Goal: Information Seeking & Learning: Learn about a topic

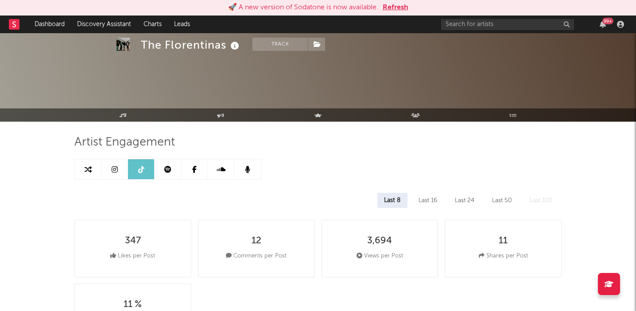
select select "1w"
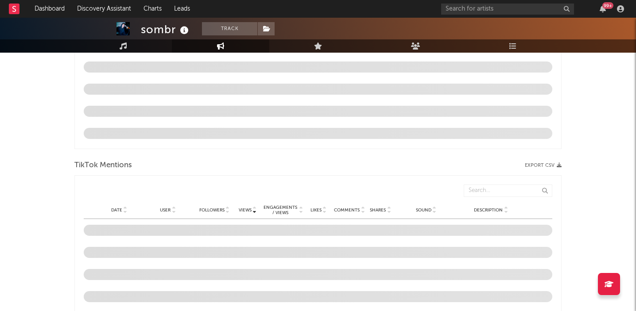
scroll to position [460, 0]
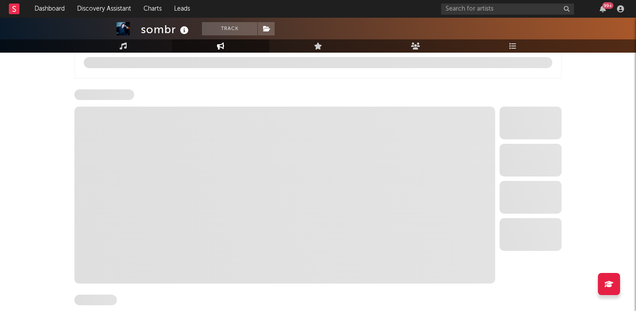
select select "6m"
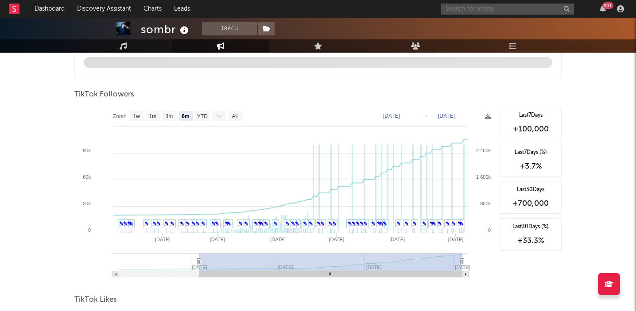
click at [449, 7] on input "text" at bounding box center [507, 9] width 133 height 11
type input "kilu"
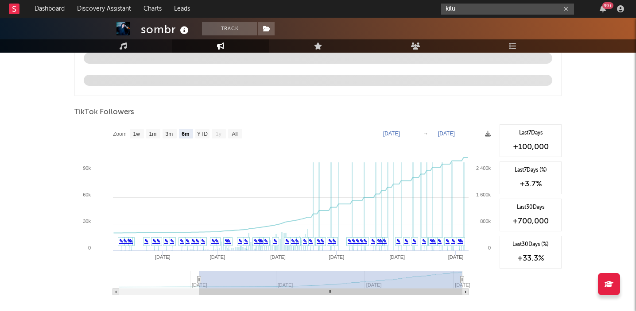
scroll to position [478, 0]
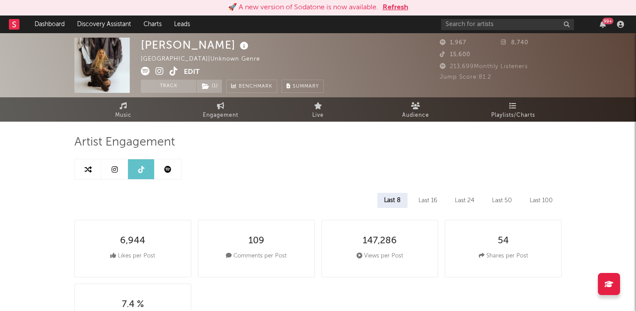
select select "6m"
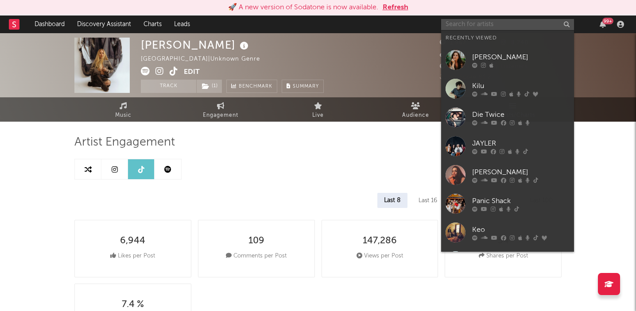
click at [449, 26] on input "text" at bounding box center [507, 24] width 133 height 11
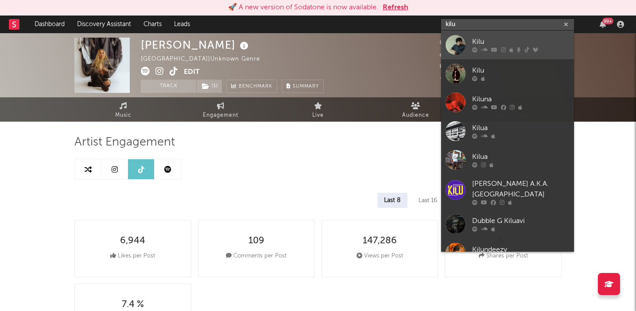
type input "kilu"
click at [476, 38] on div "Kilu" at bounding box center [520, 42] width 97 height 11
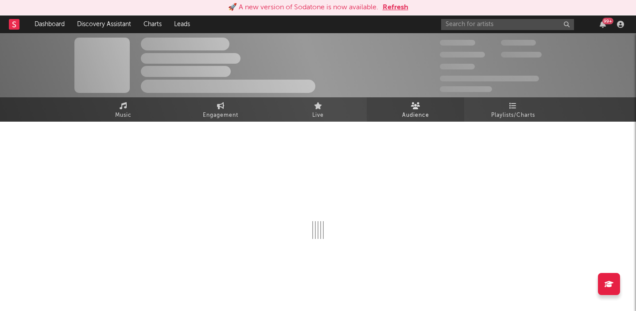
select select "6m"
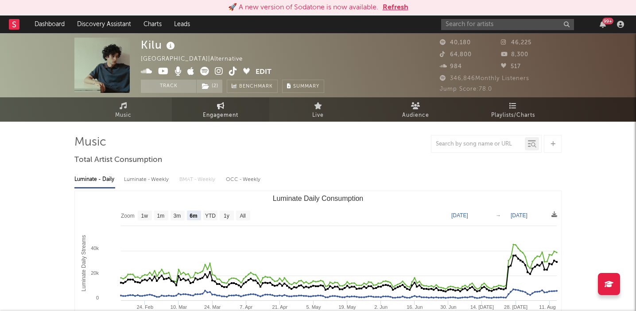
click at [218, 111] on span "Engagement" at bounding box center [220, 115] width 35 height 11
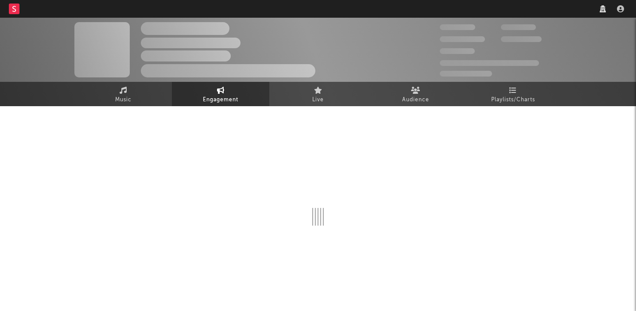
select select "1w"
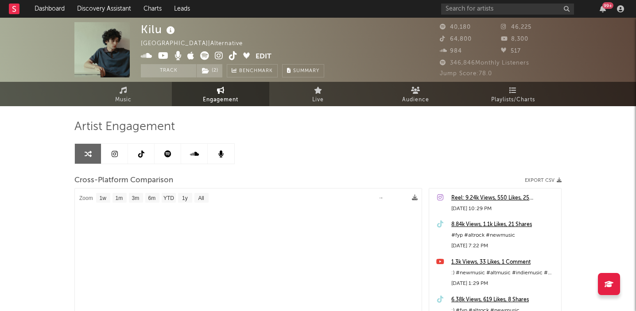
select select "1m"
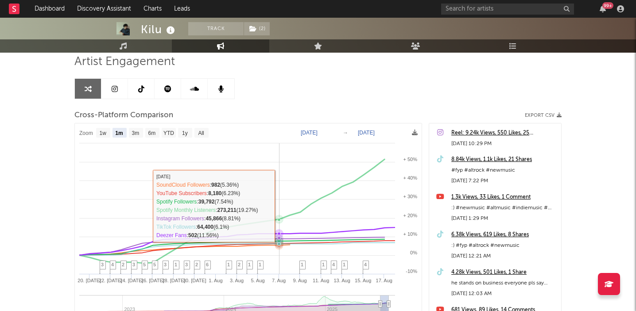
scroll to position [70, 0]
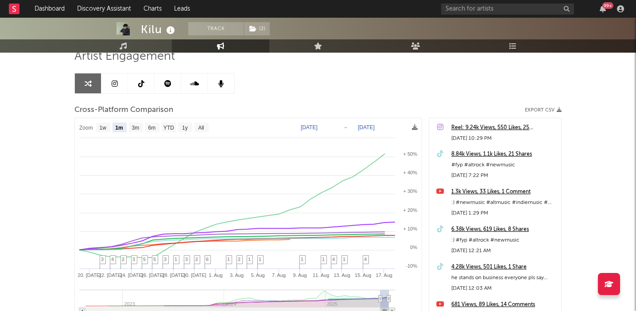
click at [139, 82] on icon at bounding box center [141, 83] width 6 height 7
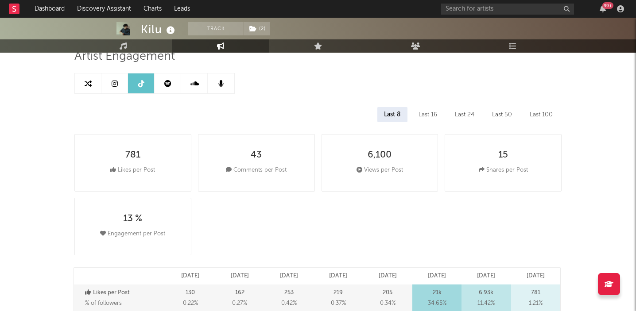
select select "6m"
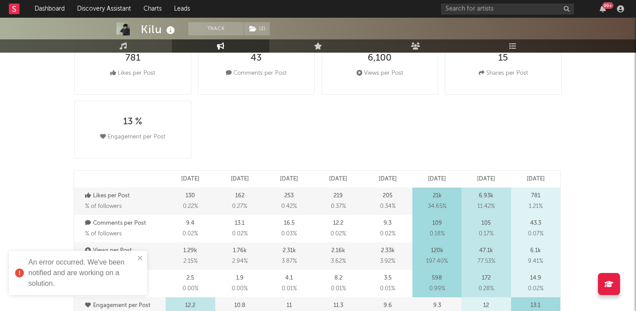
scroll to position [168, 0]
click at [142, 259] on icon "close" at bounding box center [140, 258] width 6 height 7
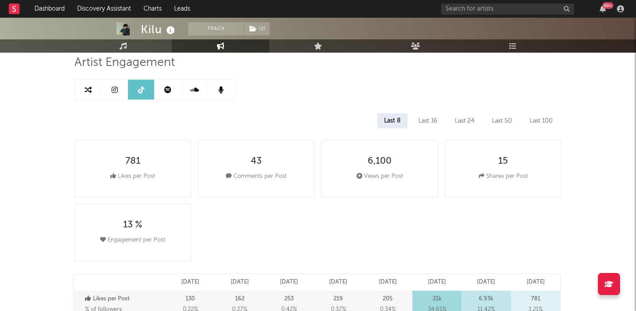
scroll to position [0, 0]
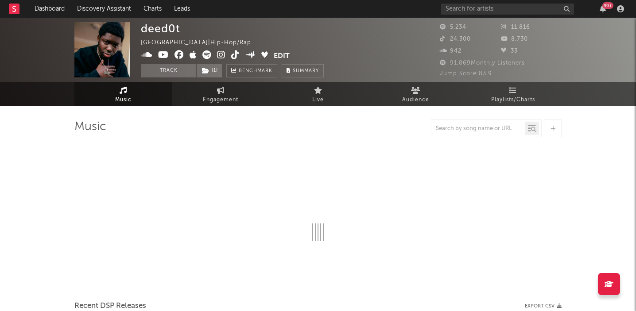
select select "6m"
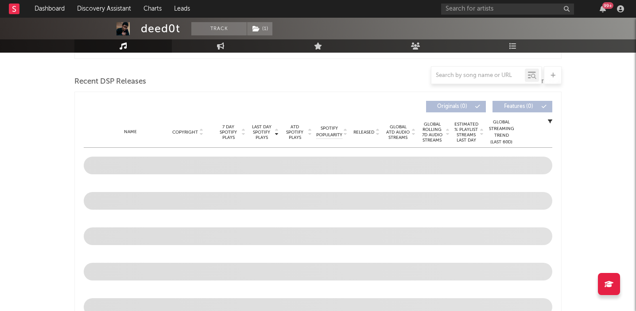
scroll to position [315, 0]
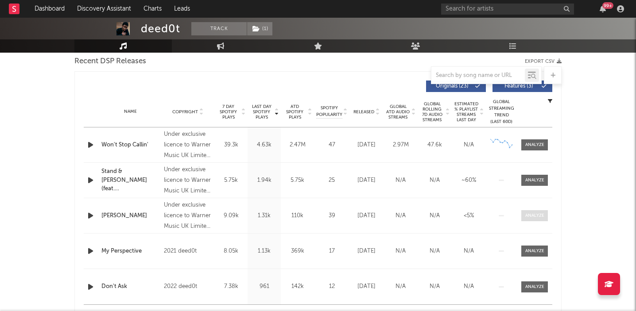
click at [531, 217] on div at bounding box center [534, 216] width 19 height 7
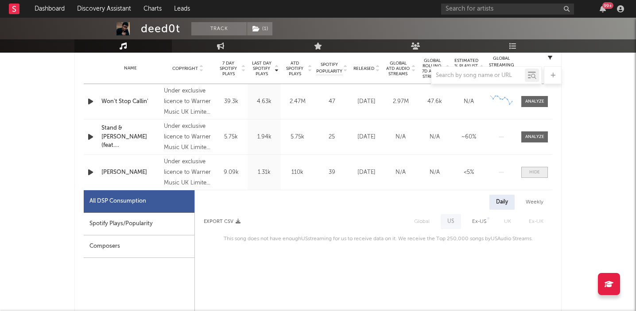
scroll to position [390, 0]
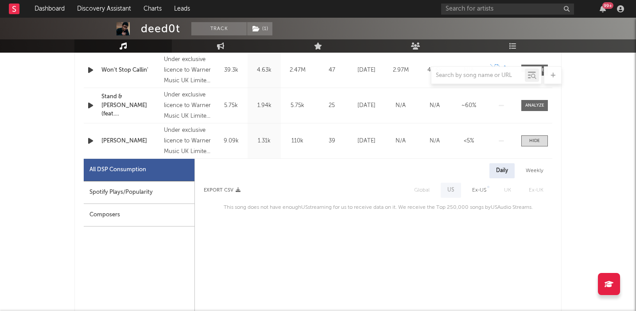
click at [115, 192] on div "Spotify Plays/Popularity" at bounding box center [139, 193] width 111 height 23
select select "1w"
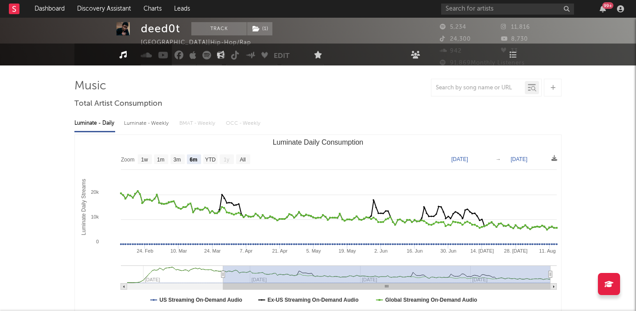
scroll to position [0, 0]
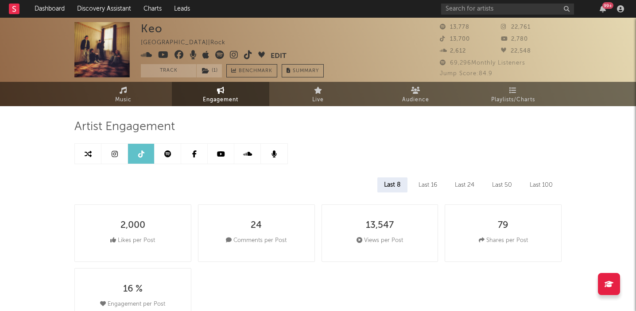
select select "6m"
click at [121, 92] on icon at bounding box center [124, 90] width 8 height 7
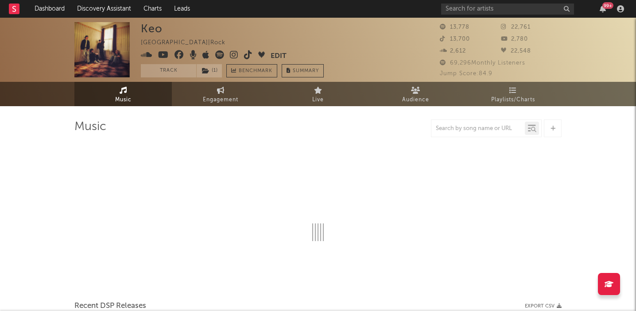
select select "1w"
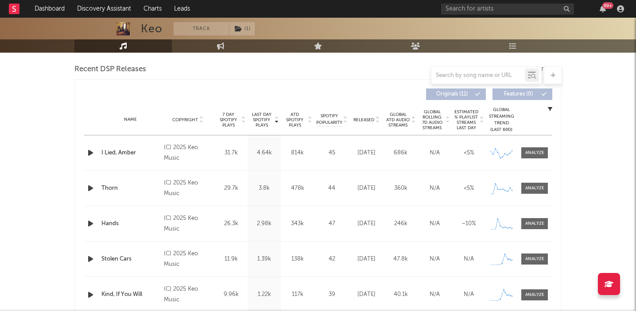
scroll to position [303, 0]
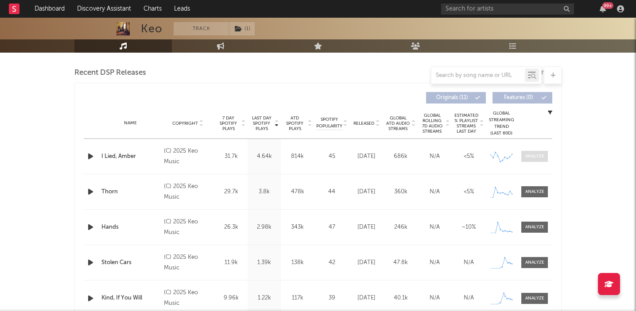
click at [535, 154] on div at bounding box center [534, 156] width 19 height 7
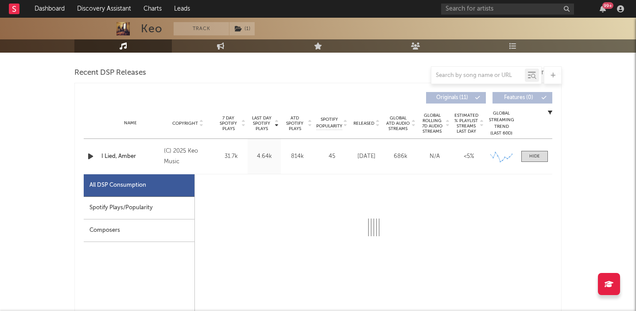
select select "1w"
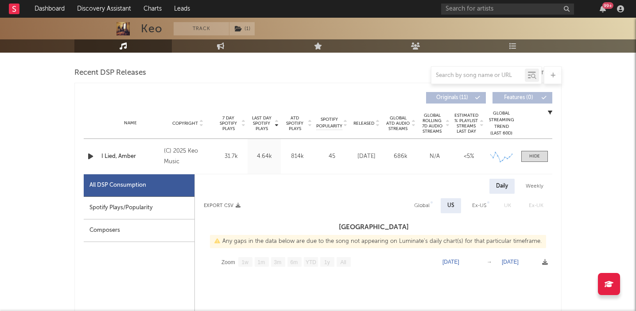
click at [108, 205] on div "Spotify Plays/Popularity" at bounding box center [139, 208] width 111 height 23
select select "1w"
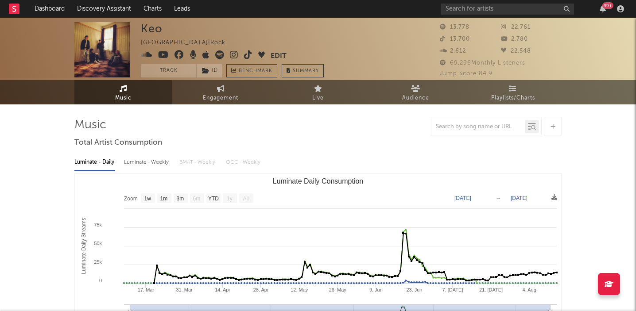
scroll to position [0, 0]
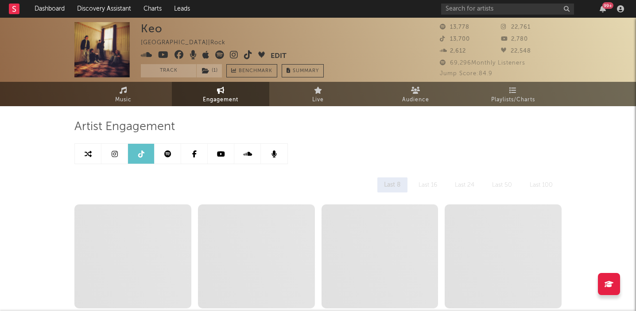
select select "6m"
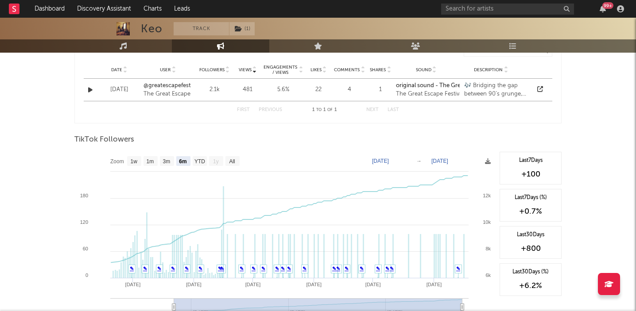
scroll to position [692, 0]
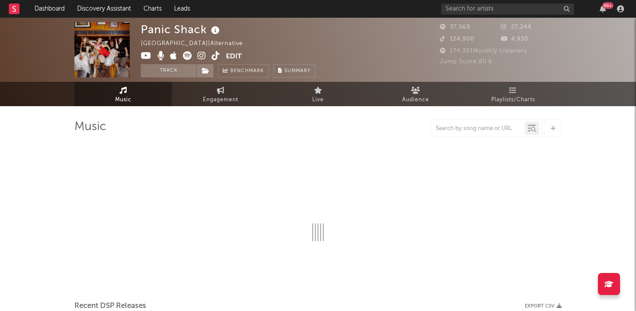
select select "6m"
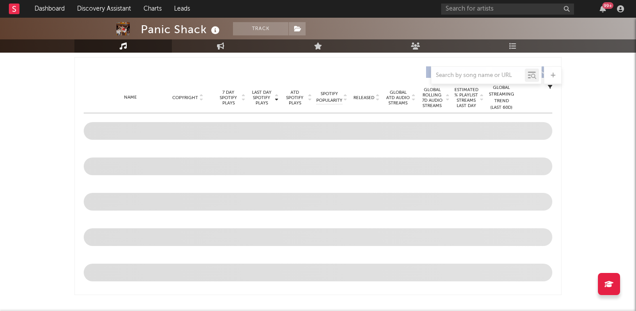
scroll to position [330, 0]
